Goal: Book appointment/travel/reservation

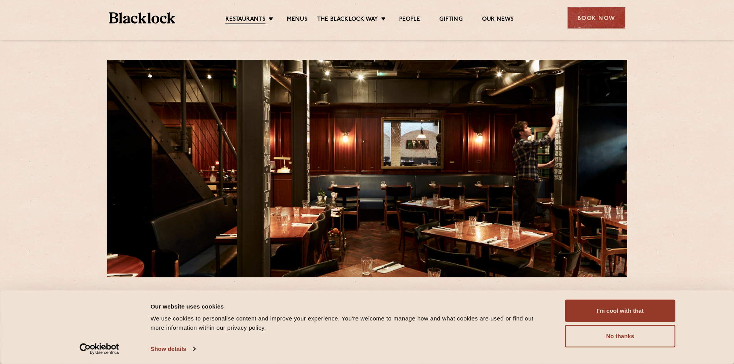
click at [631, 312] on button "I'm cool with that" at bounding box center [620, 311] width 110 height 22
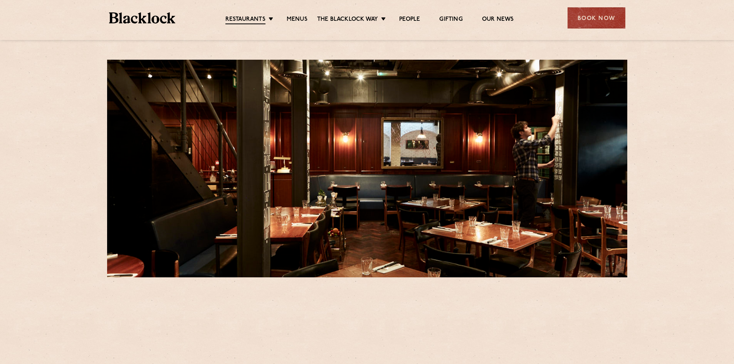
click at [300, 17] on link "Menus" at bounding box center [297, 20] width 21 height 8
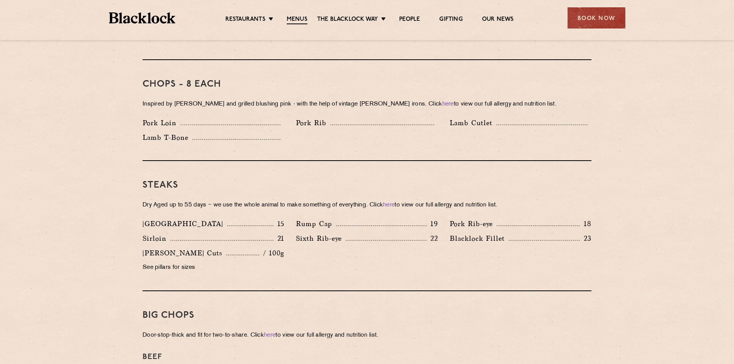
scroll to position [578, 0]
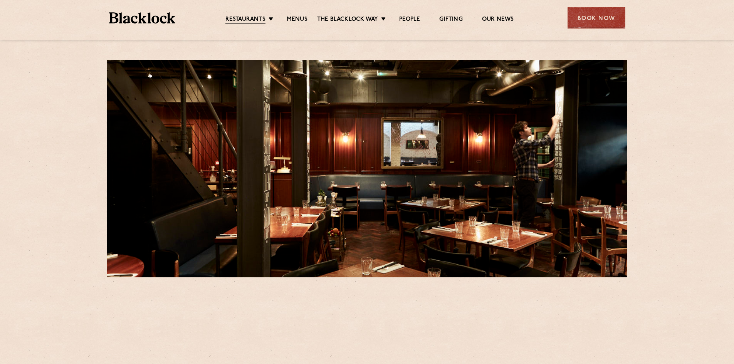
click at [589, 21] on div "Book Now" at bounding box center [596, 17] width 58 height 21
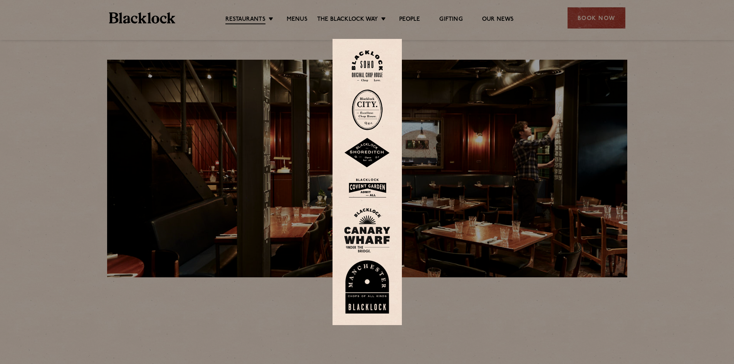
click at [371, 69] on img at bounding box center [367, 65] width 31 height 31
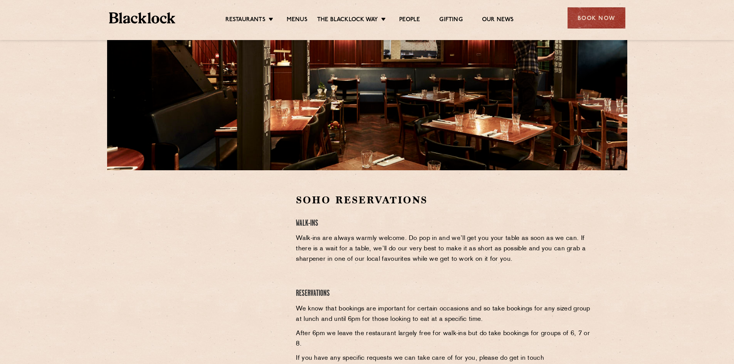
scroll to position [116, 0]
